Goal: Go to known website: Access a specific website the user already knows

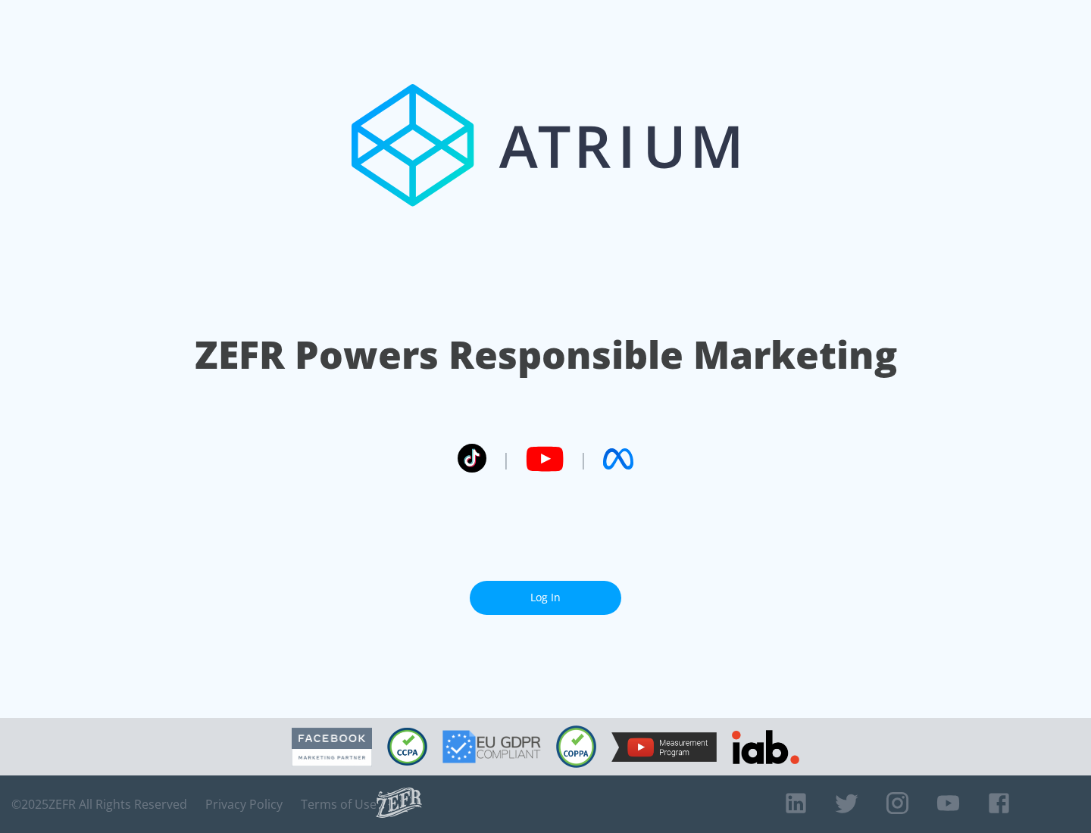
click at [545, 598] on link "Log In" at bounding box center [546, 598] width 152 height 34
